Goal: Information Seeking & Learning: Learn about a topic

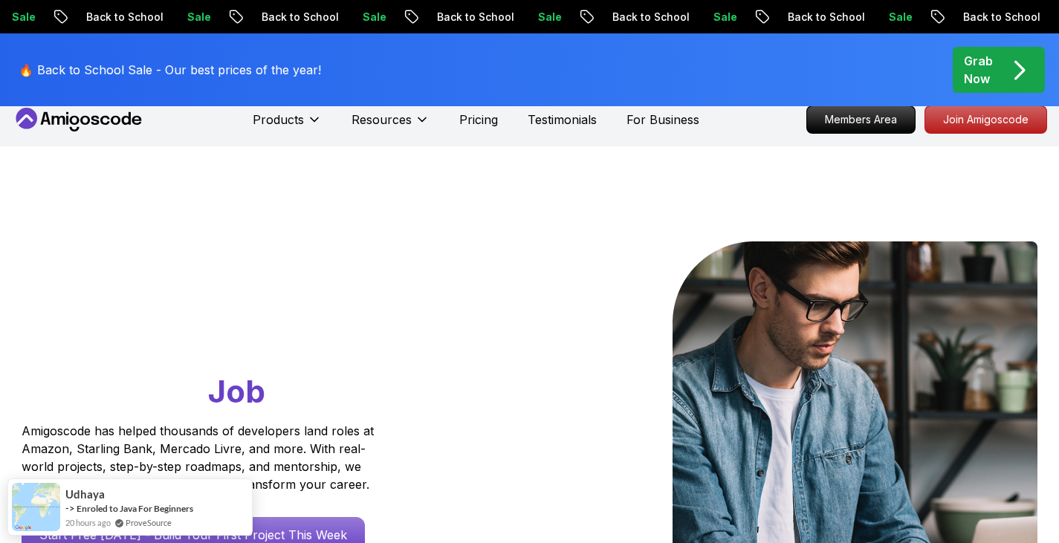
scroll to position [11, 0]
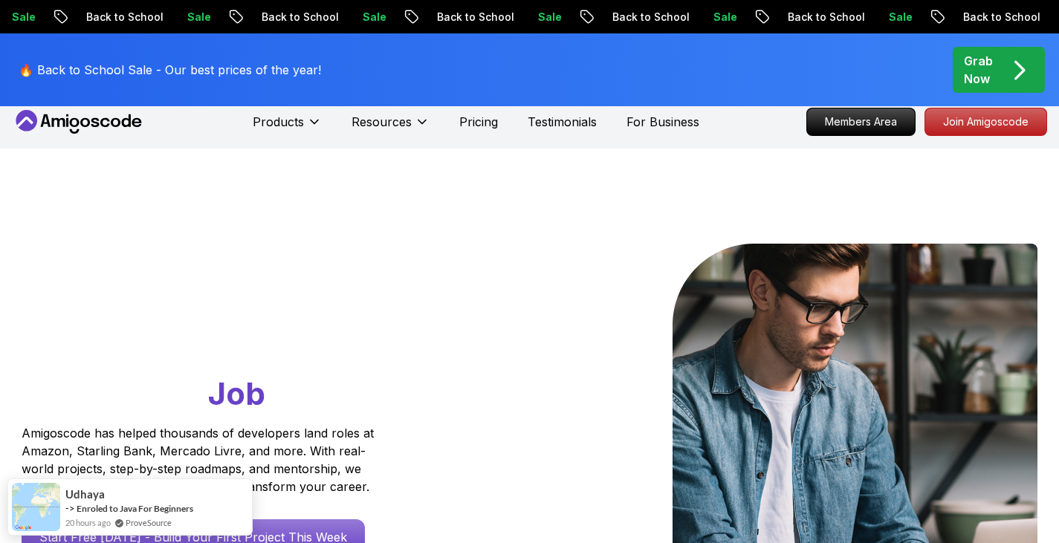
click at [94, 124] on icon at bounding box center [79, 122] width 134 height 24
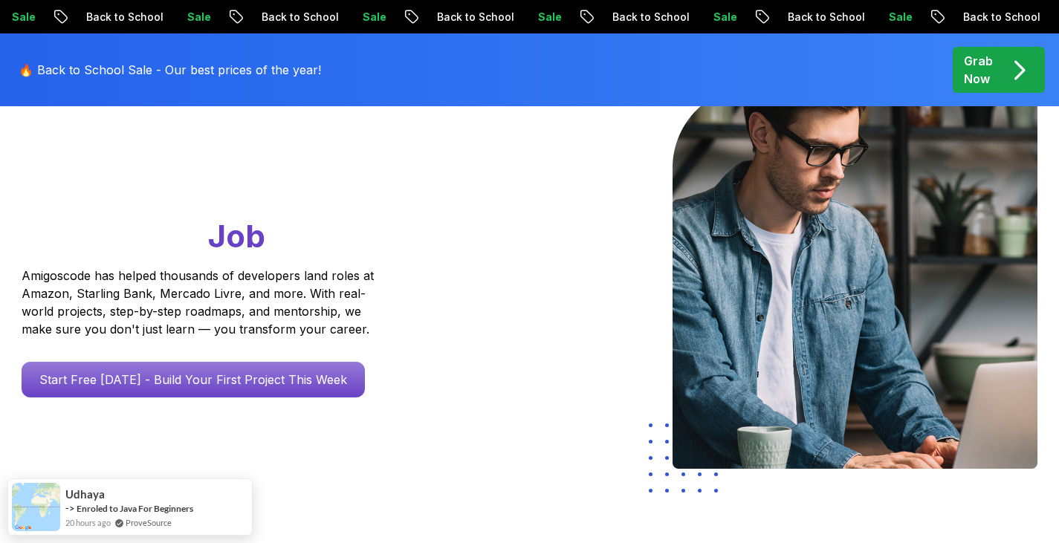
scroll to position [171, 0]
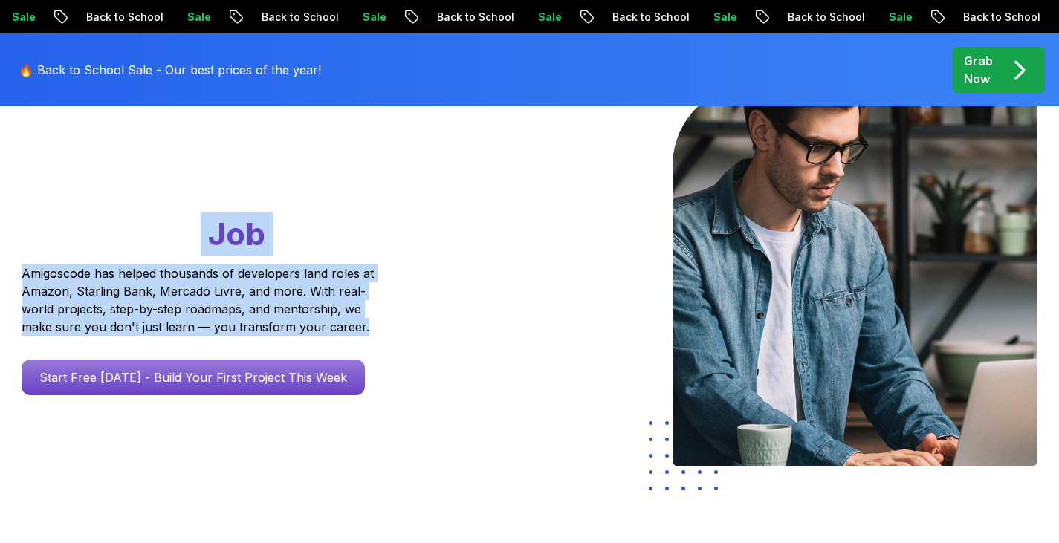
drag, startPoint x: 139, startPoint y: 235, endPoint x: 382, endPoint y: 328, distance: 260.3
click at [382, 328] on div "Go From Learning to Hired: Master Java, Spring Boot & Cloud Skills That Get You…" at bounding box center [227, 240] width 410 height 312
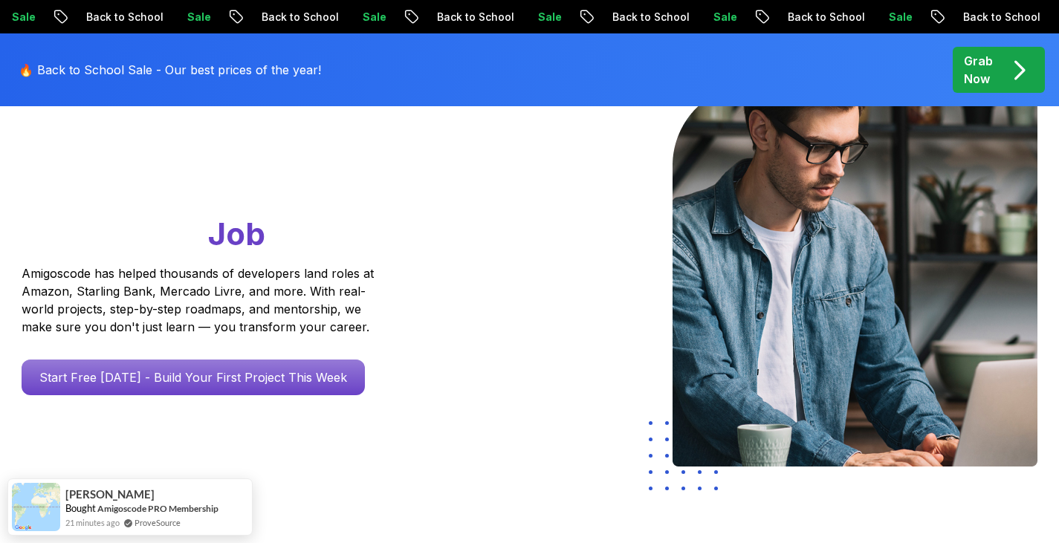
click at [373, 297] on p "Amigoscode has helped thousands of developers land roles at Amazon, Starling Ba…" at bounding box center [200, 300] width 357 height 71
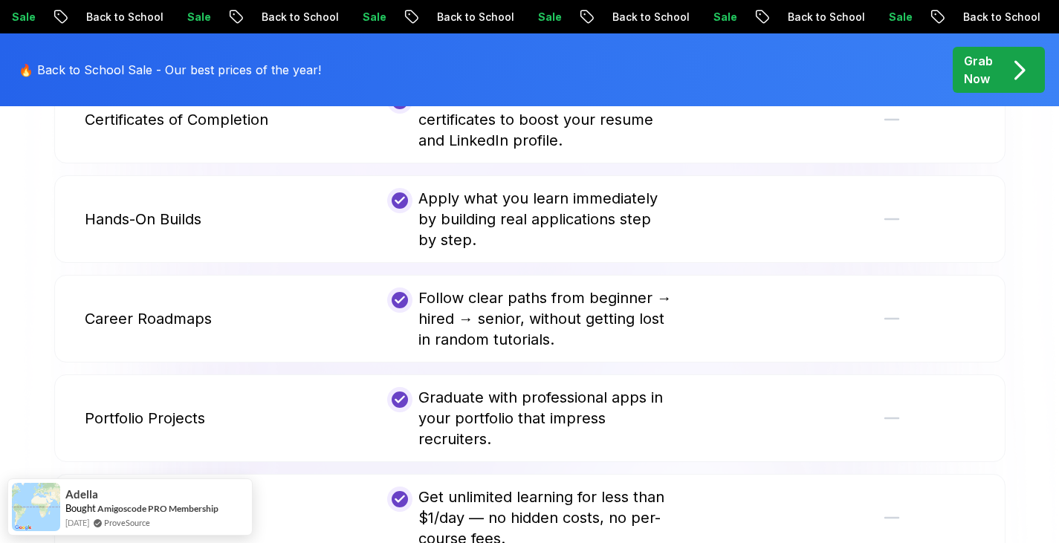
scroll to position [3211, 0]
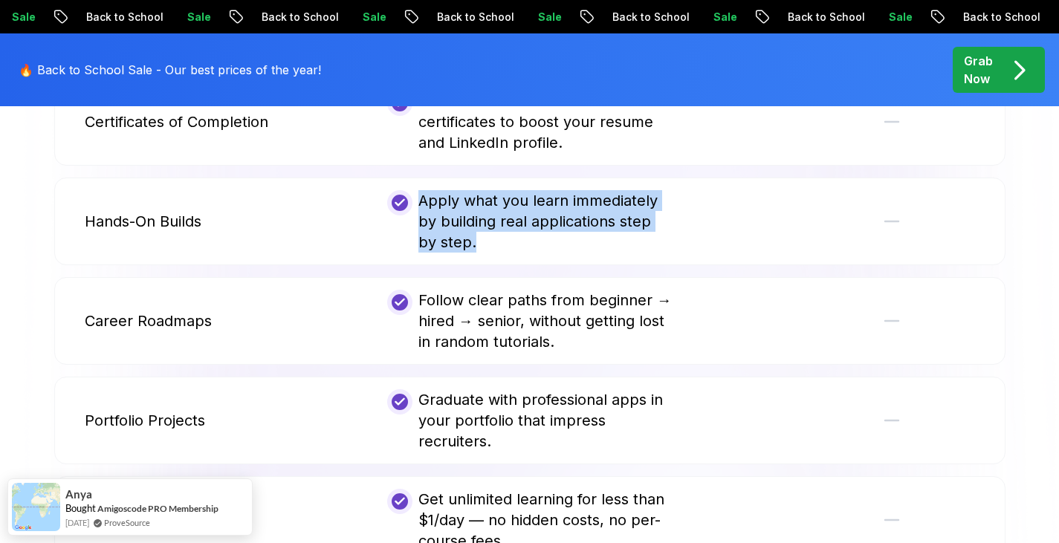
drag, startPoint x: 458, startPoint y: 222, endPoint x: 423, endPoint y: 183, distance: 52.7
click at [423, 190] on div "Apply what you learn immediately by building real applications step by step." at bounding box center [529, 221] width 285 height 62
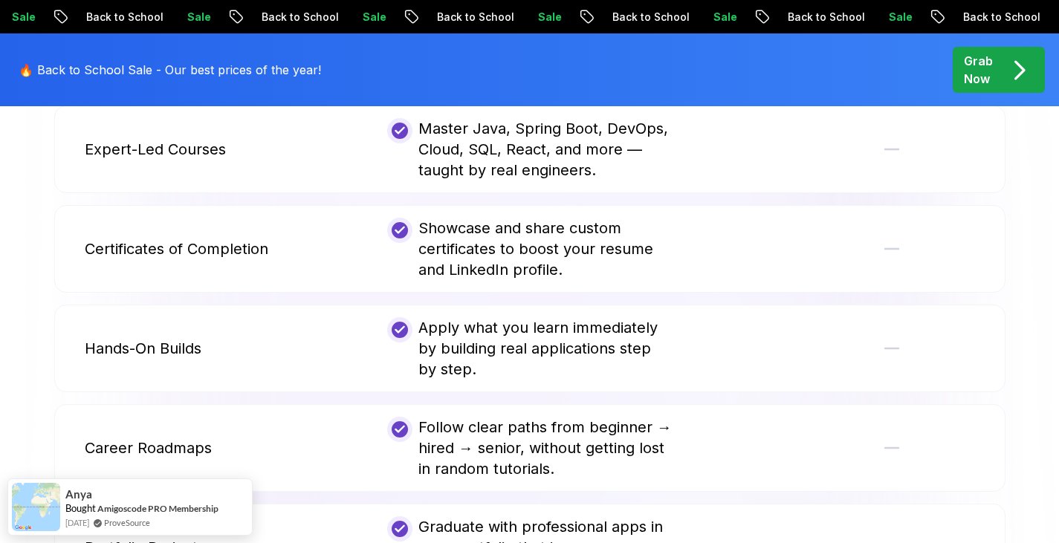
scroll to position [3083, 0]
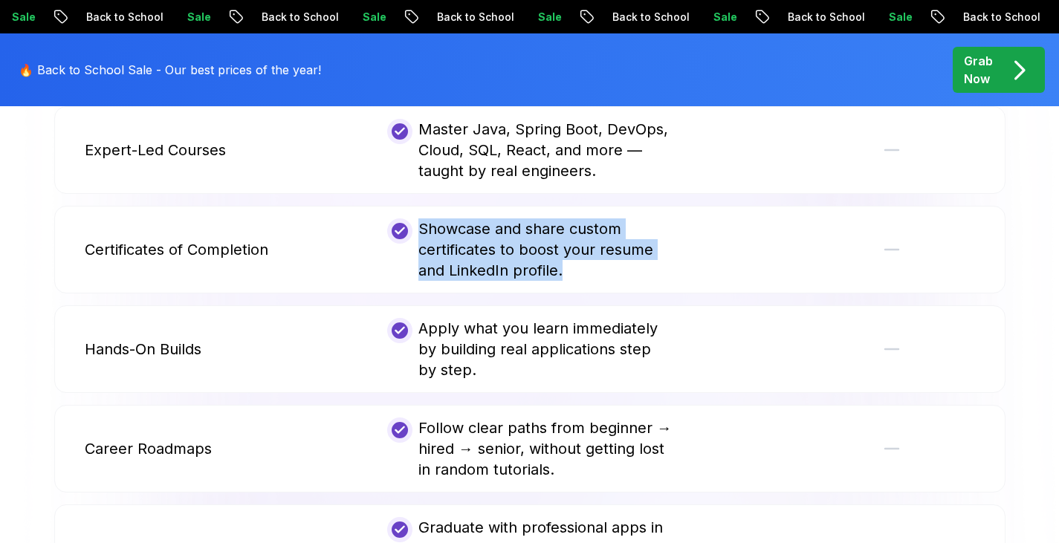
drag, startPoint x: 418, startPoint y: 203, endPoint x: 575, endPoint y: 257, distance: 165.8
click at [575, 257] on div "Showcase and share custom certificates to boost your resume and LinkedIn profil…" at bounding box center [529, 250] width 285 height 62
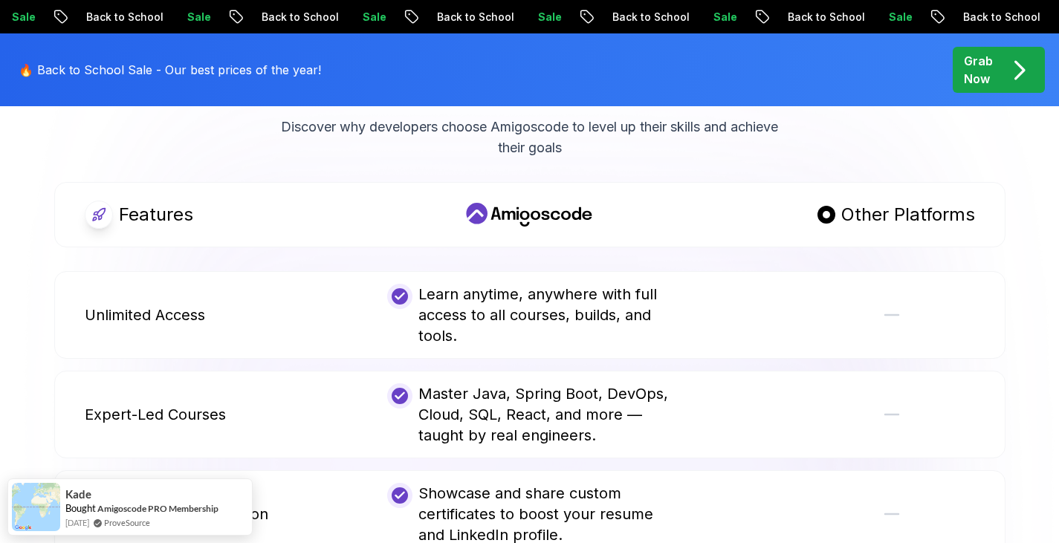
scroll to position [2815, 0]
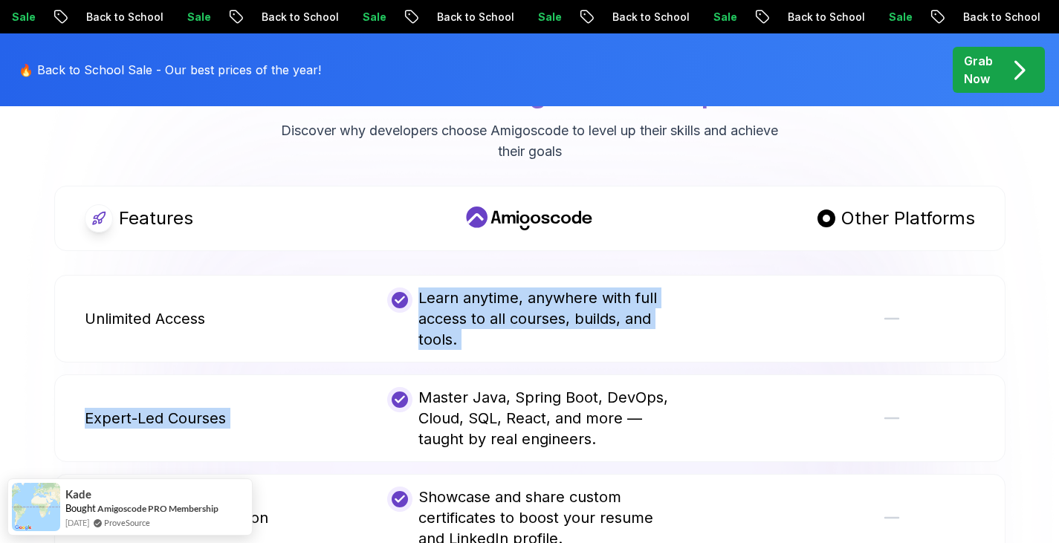
drag, startPoint x: 420, startPoint y: 272, endPoint x: 509, endPoint y: 350, distance: 118.6
